Goal: Use online tool/utility: Utilize a website feature to perform a specific function

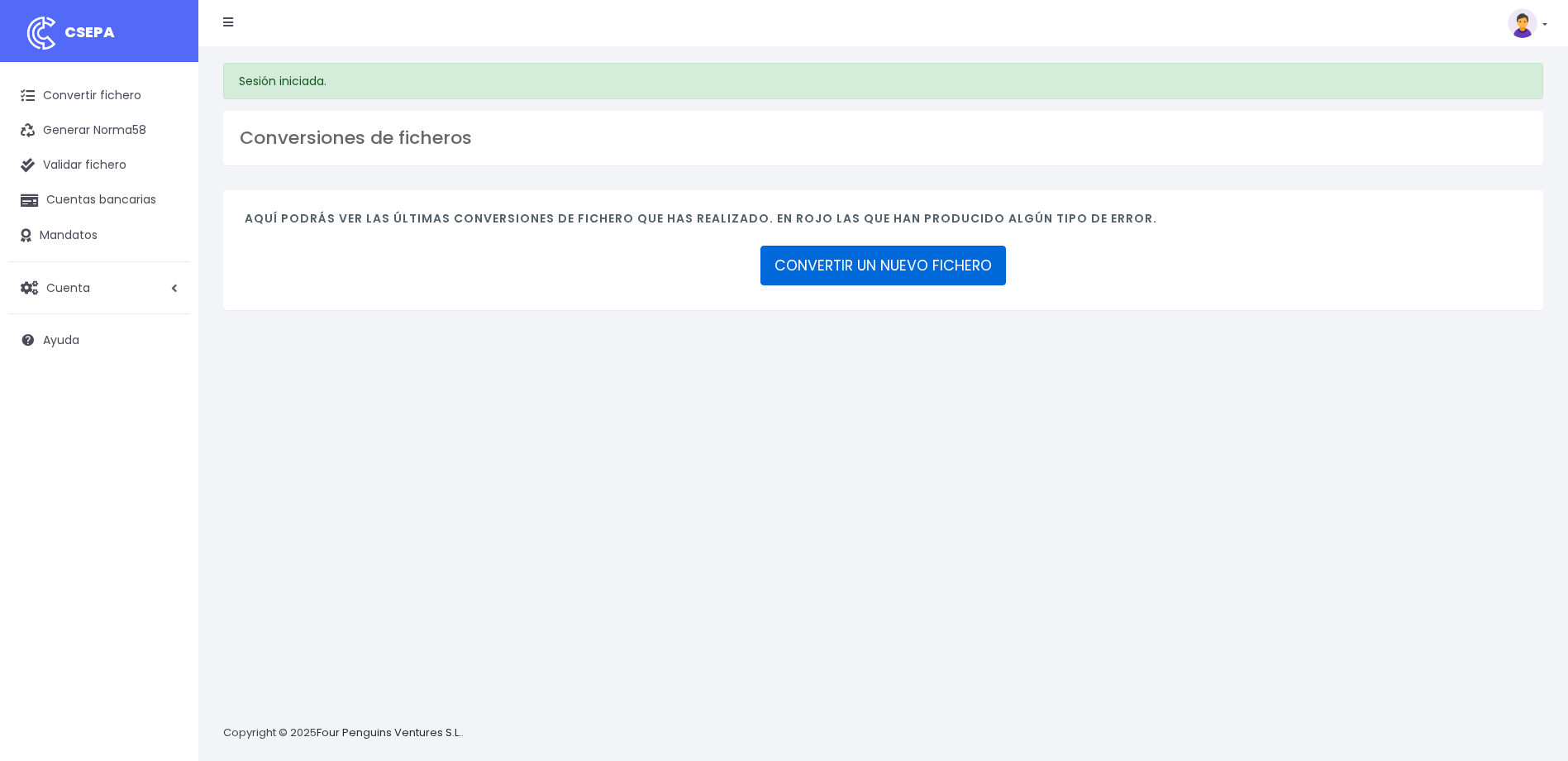
click at [835, 261] on link "CONVERTIR UN NUEVO FICHERO" at bounding box center [883, 266] width 246 height 40
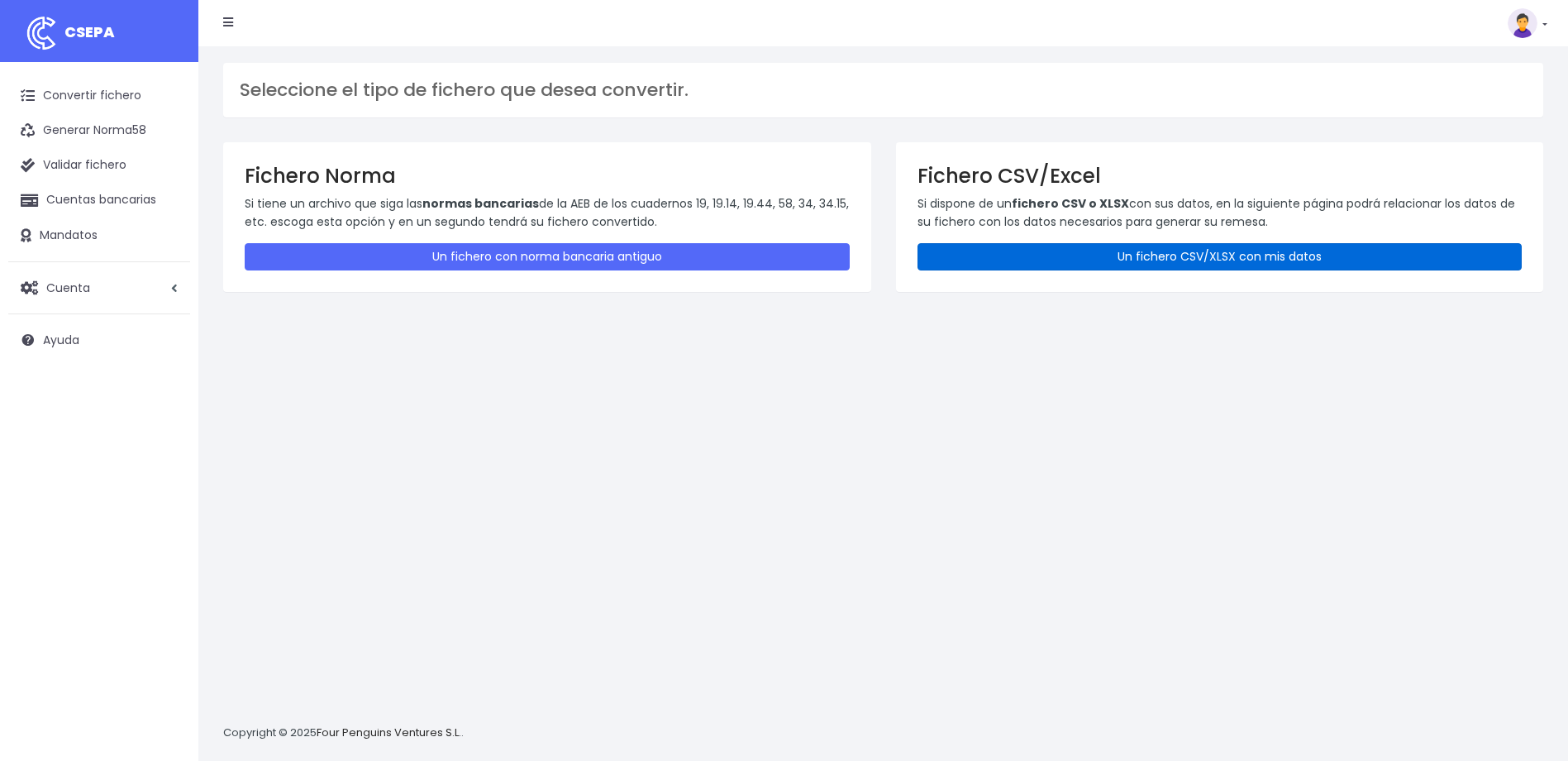
click at [1065, 249] on link "Un fichero CSV/XLSX con mis datos" at bounding box center [1221, 257] width 605 height 27
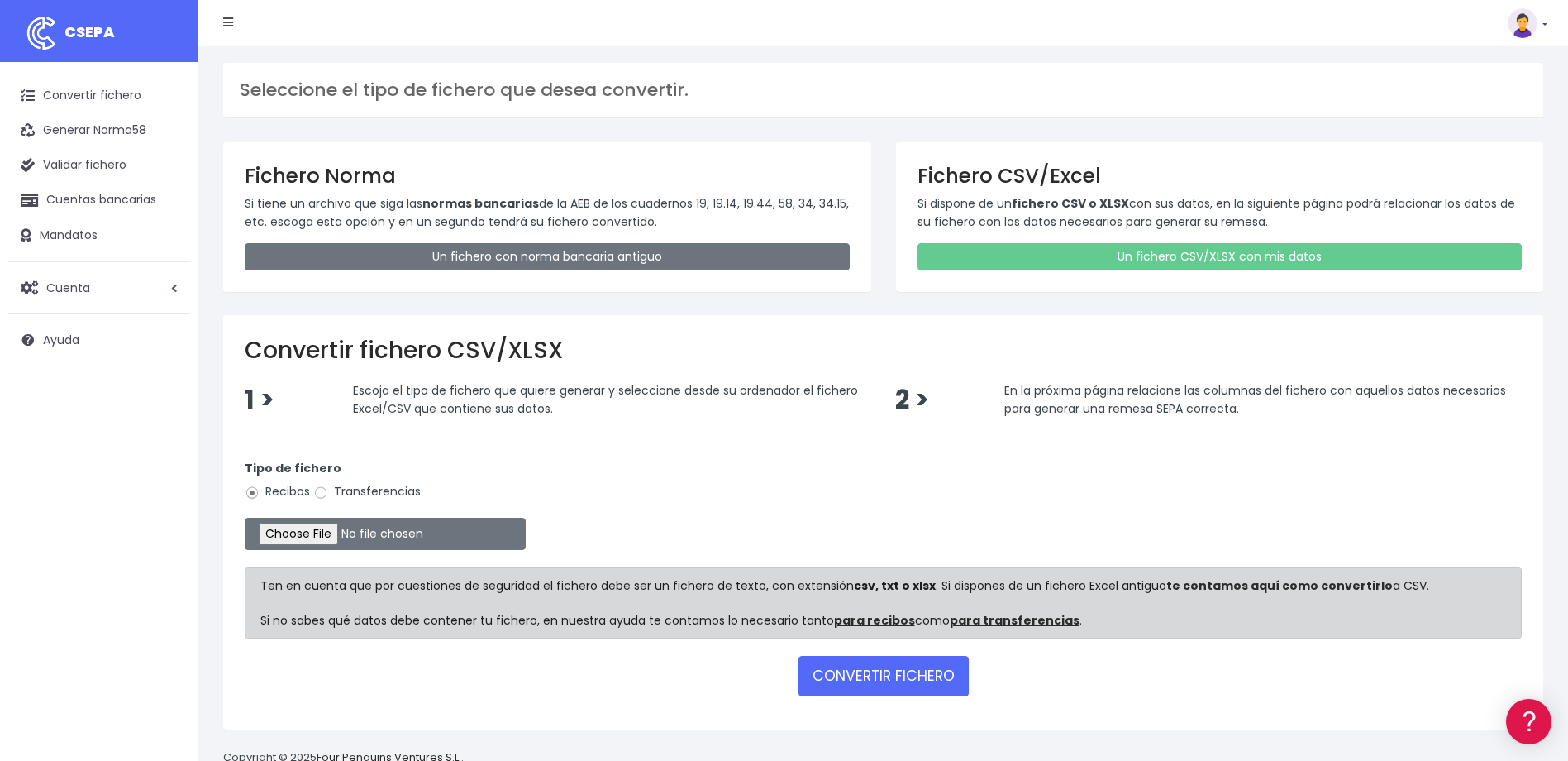
click at [362, 492] on label "Transferencias" at bounding box center [366, 491] width 107 height 17
click at [329, 492] on input "Transferencias" at bounding box center [320, 493] width 15 height 15
radio input "true"
click at [320, 530] on input "file" at bounding box center [385, 534] width 281 height 32
type input "C:\fakepath\Transferencia manual SEPA 166,50 EUR (2).csv"
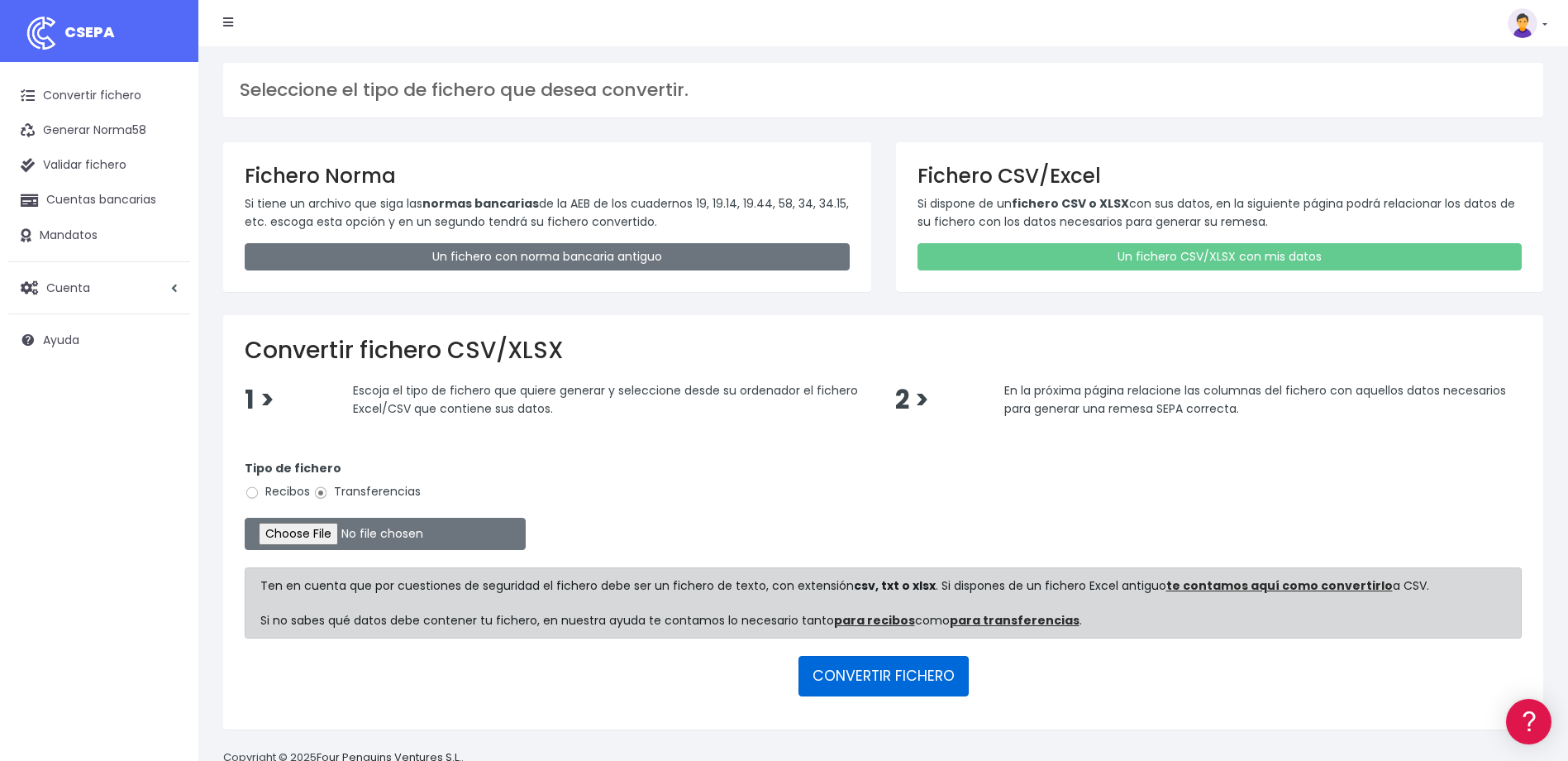
click at [852, 665] on button "CONVERTIR FICHERO" at bounding box center [883, 675] width 170 height 40
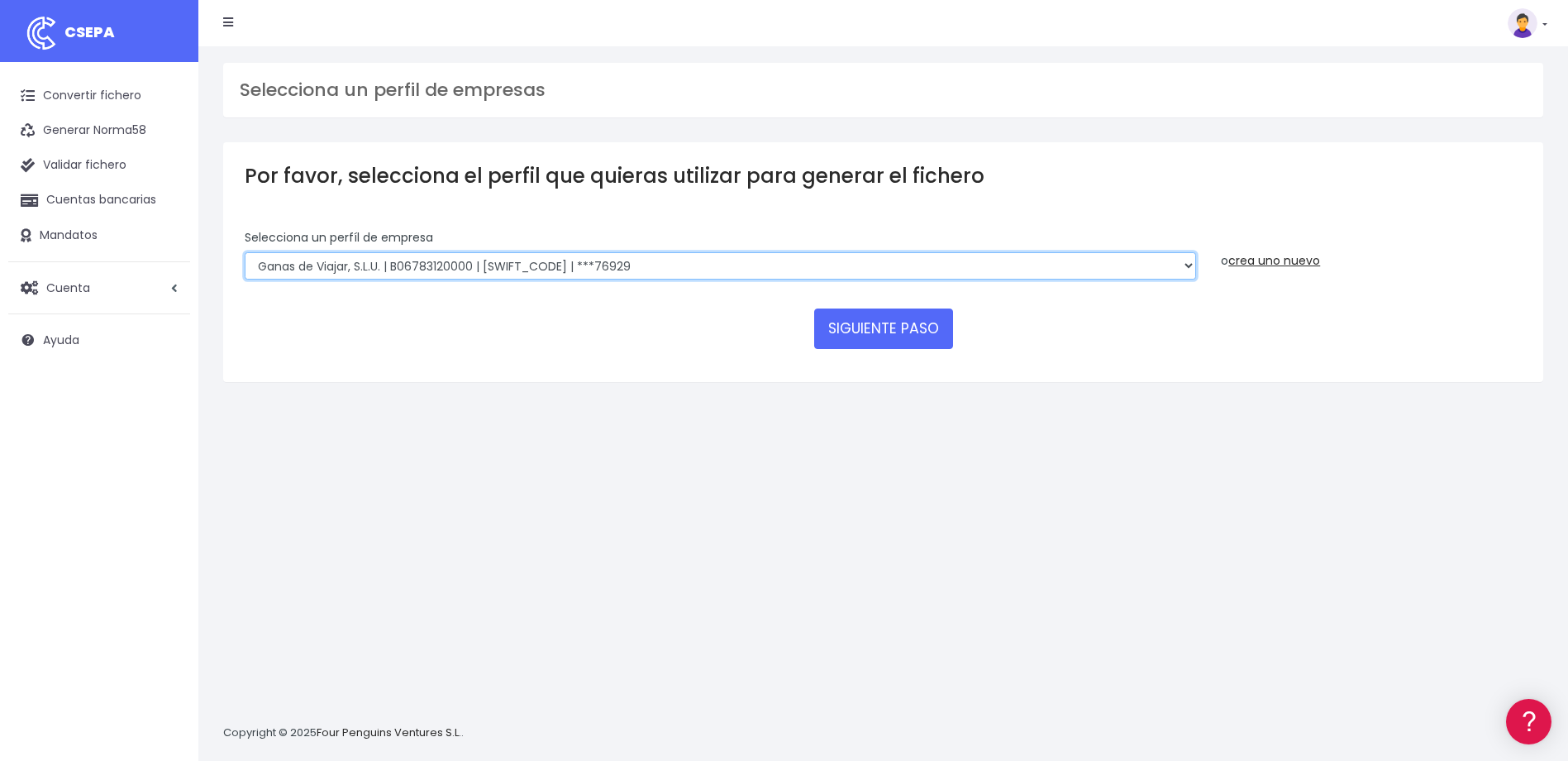
click at [666, 264] on select "WORLD2MEET,S.L.U | b62880992 | BSABESBBXXX | ***97721 World 2 Meet SLU | B62880…" at bounding box center [720, 266] width 951 height 28
select select "563"
click at [245, 252] on select "WORLD2MEET,S.L.U | b62880992 | BSABESBBXXX | ***97721 World 2 Meet SLU | B62880…" at bounding box center [720, 266] width 951 height 28
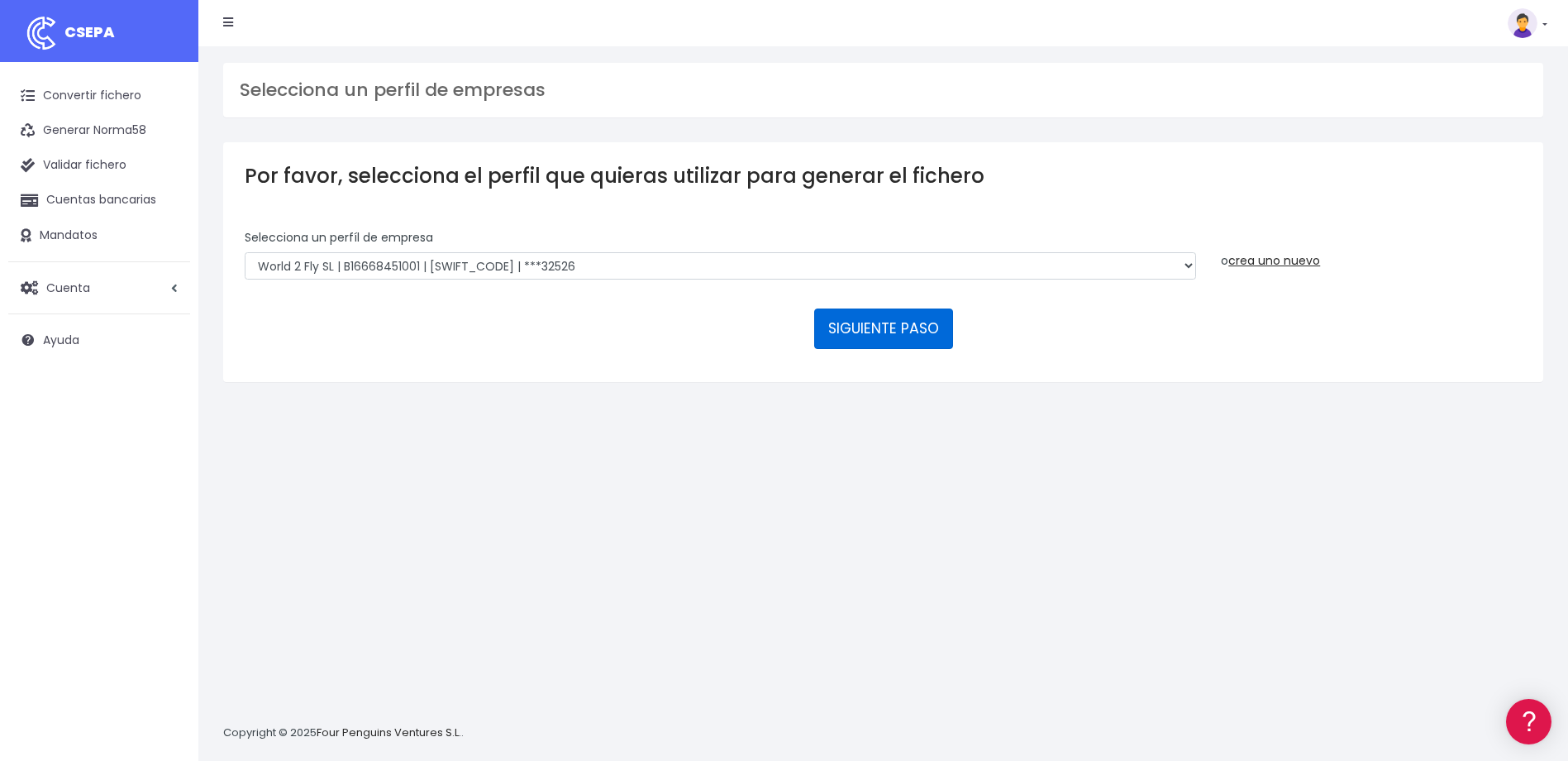
click at [868, 326] on button "SIGUIENTE PASO" at bounding box center [884, 329] width 139 height 40
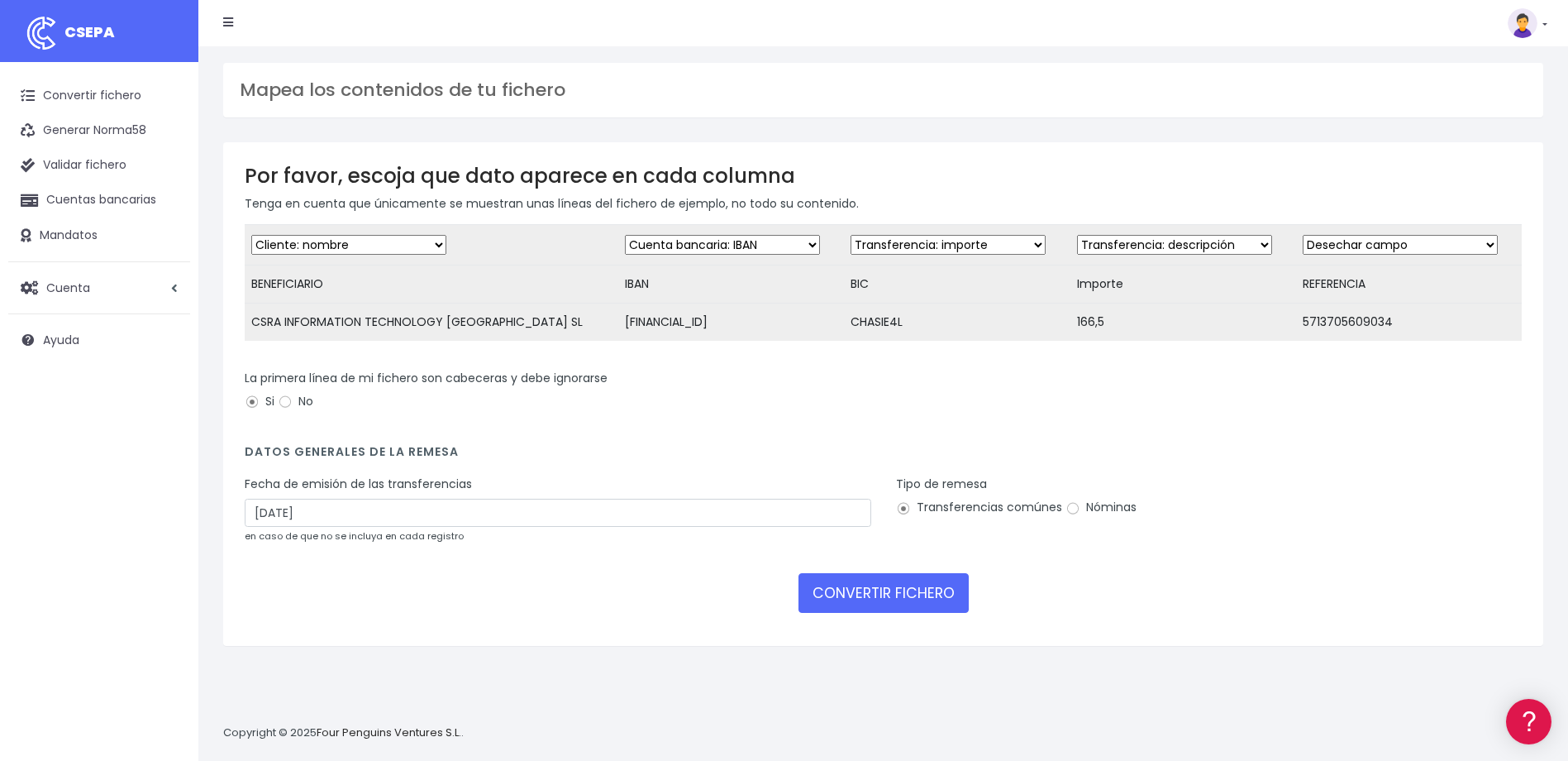
click at [890, 247] on select "Desechar campo Cliente: nombre Cliente: DNI Cliente: Email Cliente: referencia …" at bounding box center [948, 245] width 195 height 20
select select "bic"
click at [851, 235] on select "Desechar campo Cliente: nombre Cliente: DNI Cliente: Email Cliente: referencia …" at bounding box center [948, 245] width 195 height 20
click at [1123, 244] on select "Desechar campo Cliente: nombre Cliente: DNI Cliente: Email Cliente: referencia …" at bounding box center [1175, 245] width 195 height 20
select select "amount"
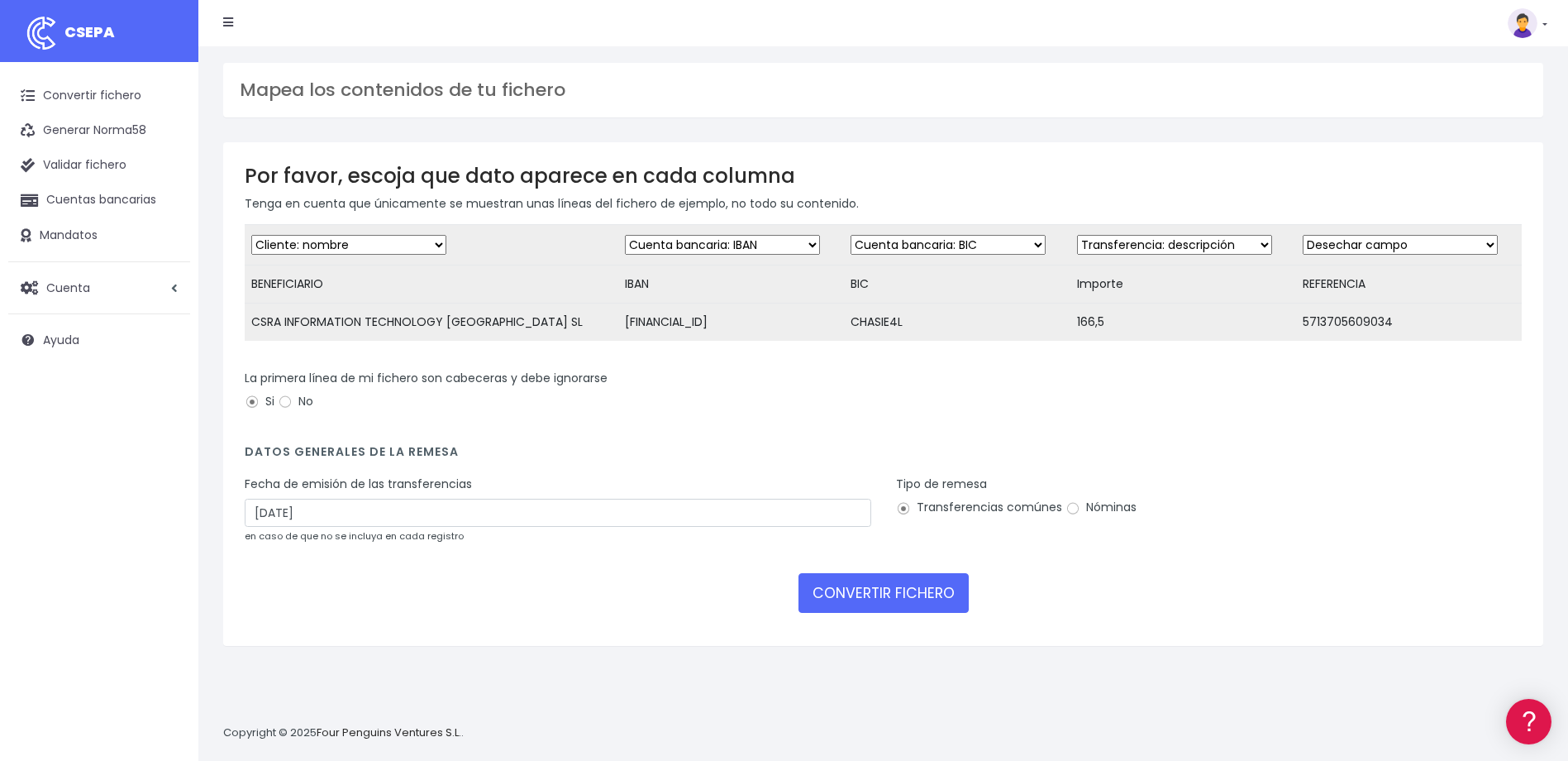
click at [1077, 235] on select "Desechar campo Cliente: nombre Cliente: DNI Cliente: Email Cliente: referencia …" at bounding box center [1175, 245] width 195 height 20
click at [1342, 242] on select "Desechar campo Cliente: nombre Cliente: DNI Cliente: Email Cliente: referencia …" at bounding box center [1401, 245] width 195 height 20
select select "description"
click at [1303, 235] on select "Desechar campo Cliente: nombre Cliente: DNI Cliente: Email Cliente: referencia …" at bounding box center [1401, 245] width 195 height 20
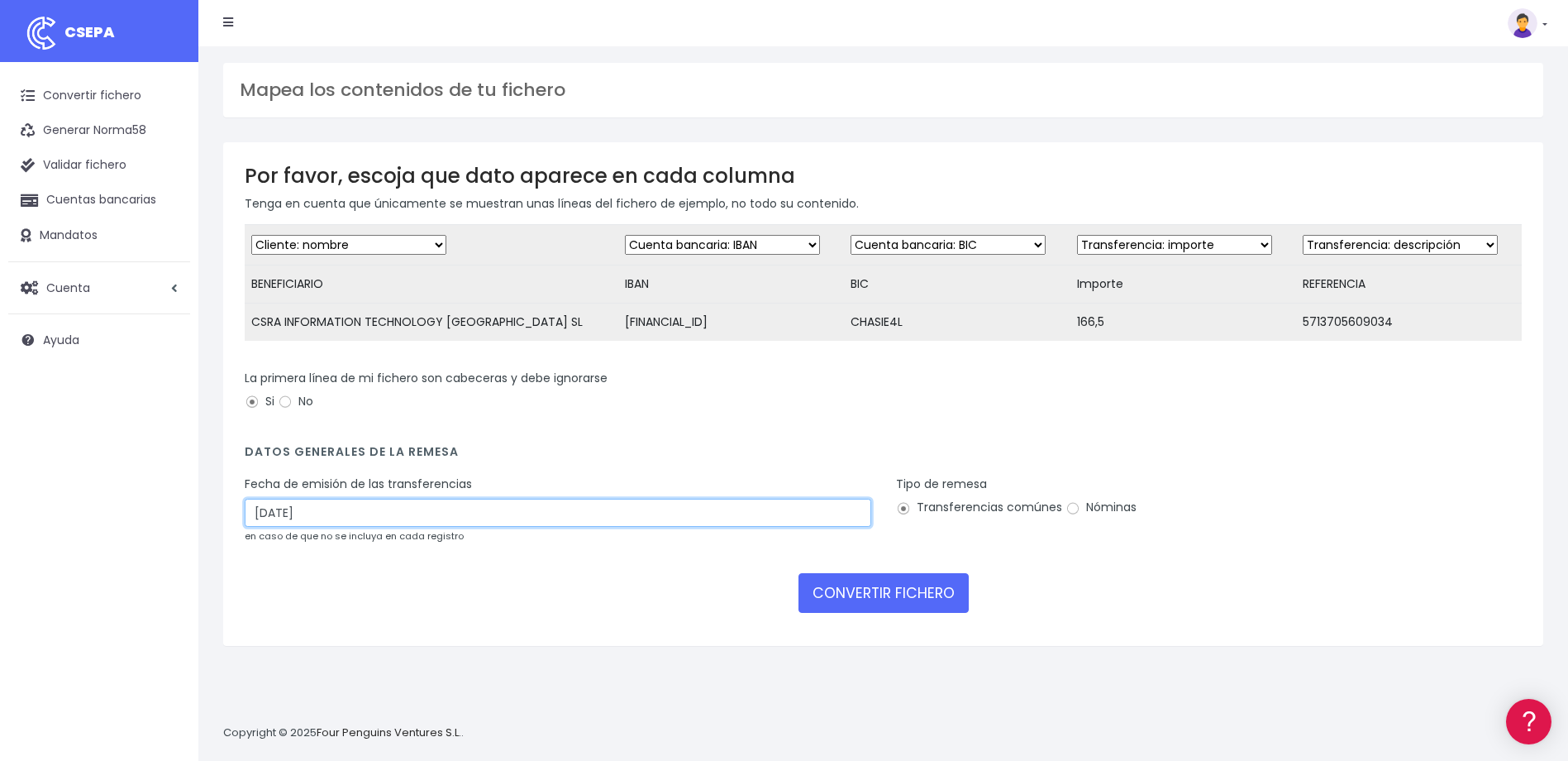
click at [355, 527] on input "16/08/2025" at bounding box center [558, 512] width 626 height 28
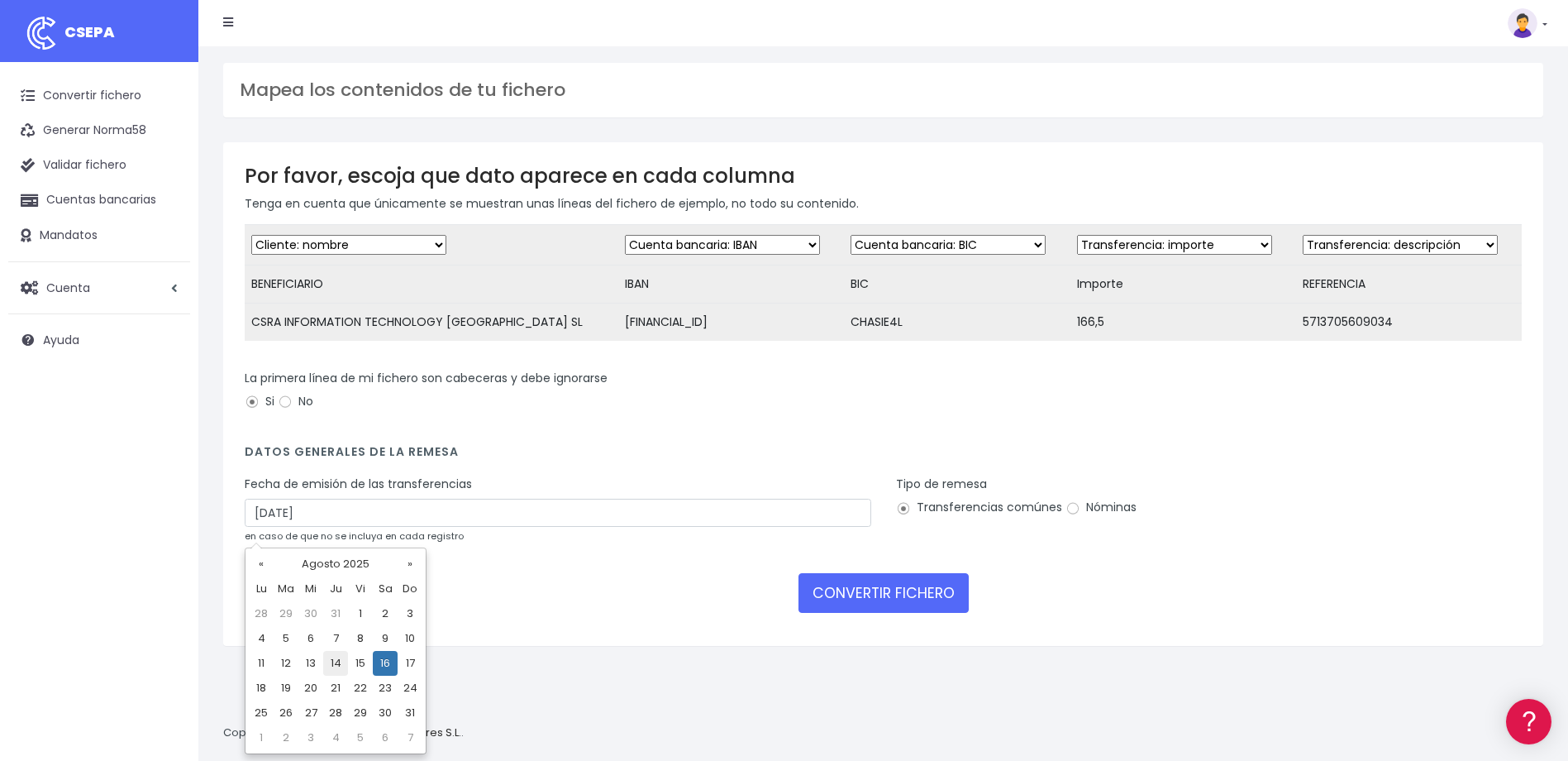
click at [329, 659] on td "14" at bounding box center [336, 664] width 25 height 25
type input "14/08/2025"
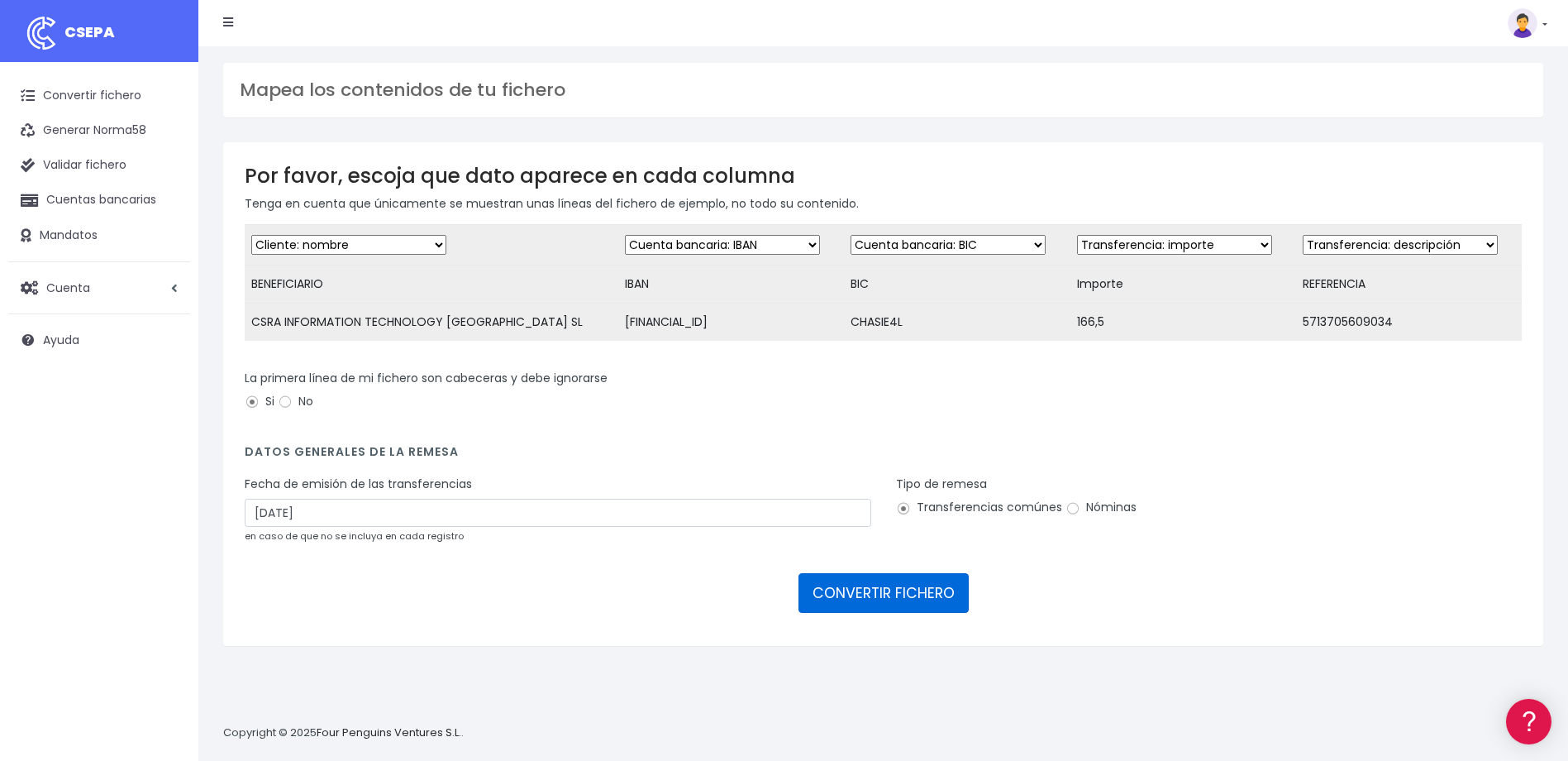
click at [880, 602] on button "CONVERTIR FICHERO" at bounding box center [883, 593] width 170 height 40
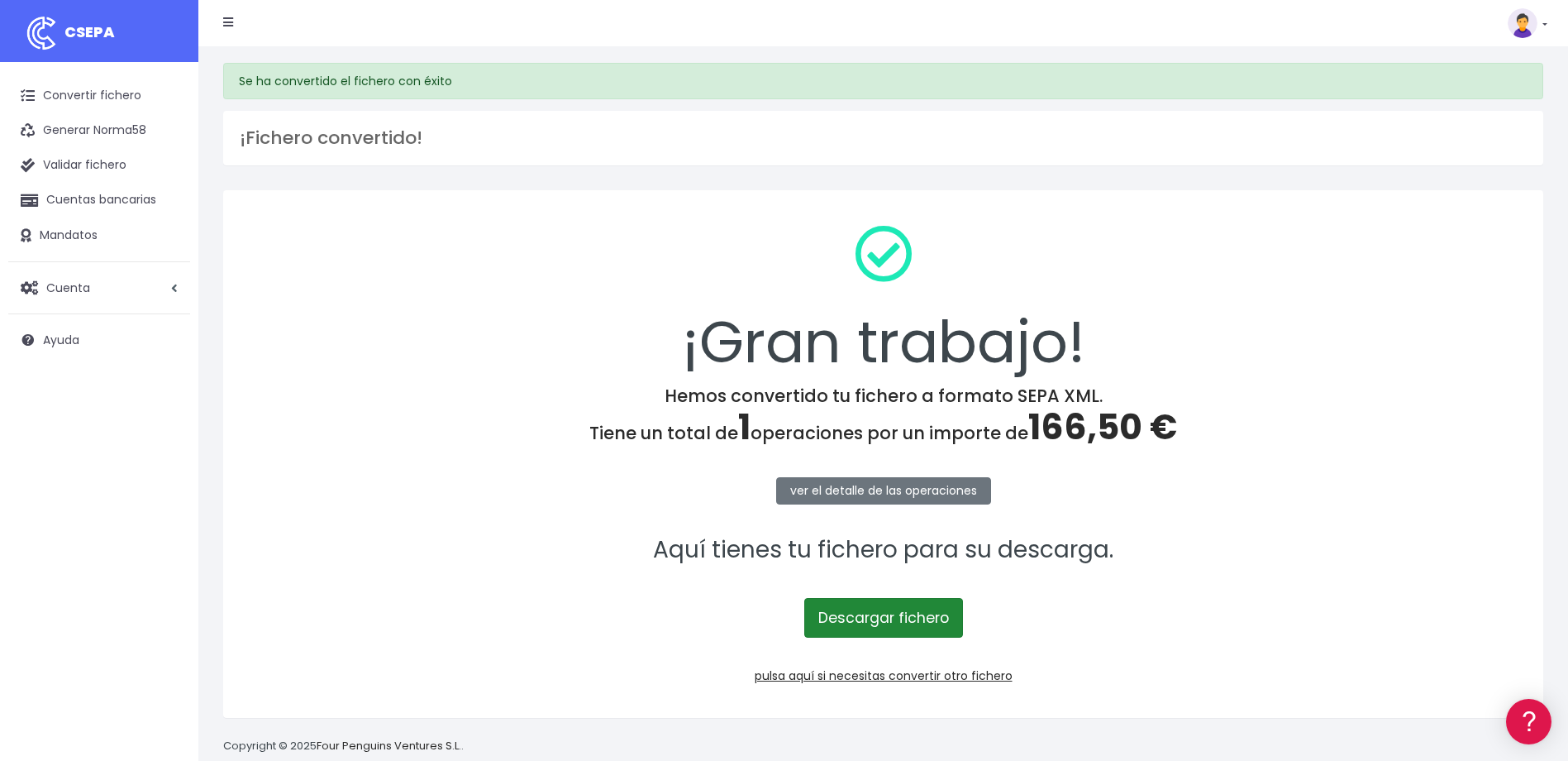
click at [901, 621] on link "Descargar fichero" at bounding box center [884, 618] width 158 height 40
